Goal: Entertainment & Leisure: Browse casually

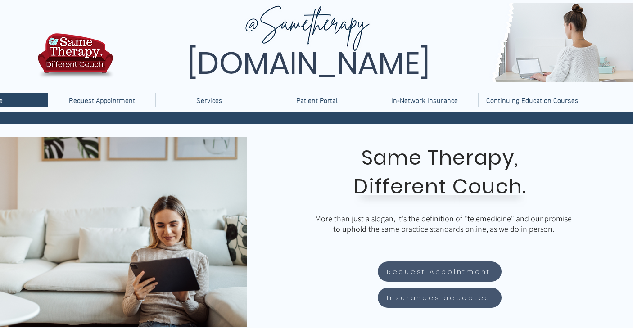
click at [54, 70] on img at bounding box center [75, 58] width 81 height 53
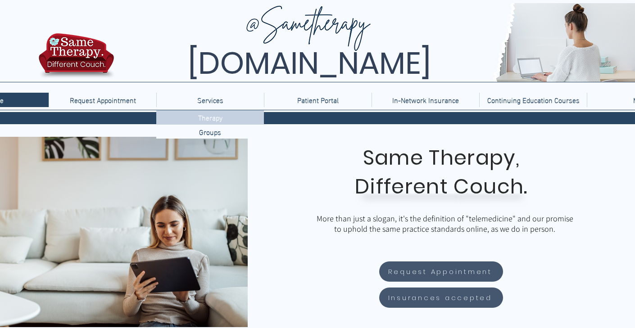
click at [216, 121] on p "Therapy" at bounding box center [211, 117] width 32 height 14
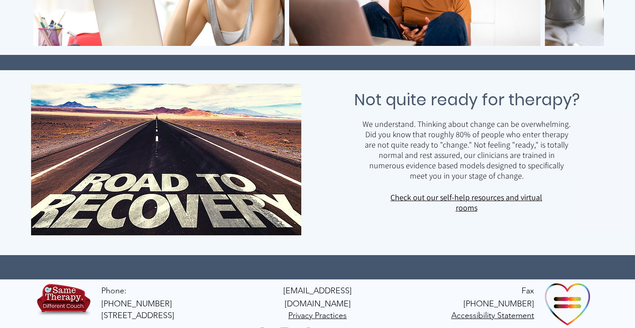
click at [465, 197] on link "Check out our self-help resources and virtual rooms" at bounding box center [467, 202] width 152 height 21
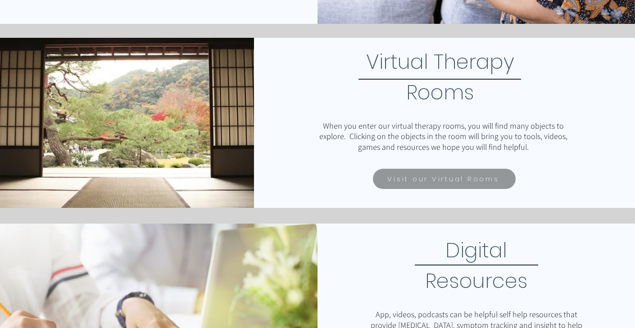
scroll to position [345, 0]
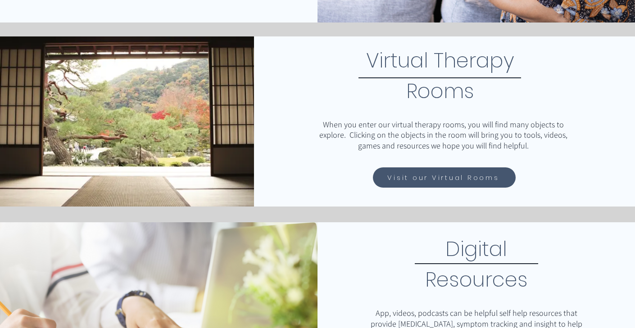
click at [429, 177] on span "Visit our Virtual Rooms" at bounding box center [443, 178] width 112 height 10
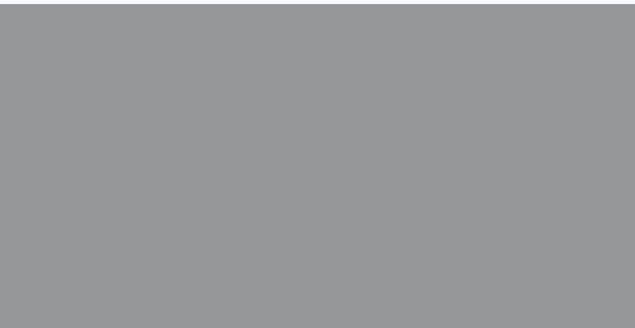
scroll to position [185, 0]
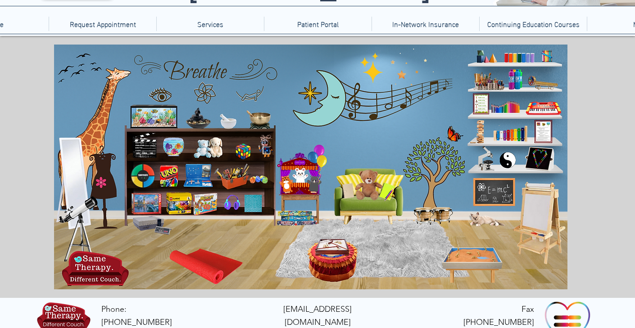
scroll to position [73, 0]
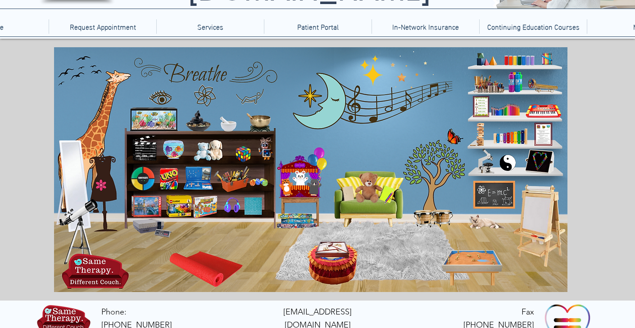
click at [370, 189] on icon "main content" at bounding box center [365, 187] width 25 height 25
click at [78, 212] on icon "An image of a telescope that when clicked brings you to a nebula creator game." at bounding box center [81, 229] width 46 height 49
